Goal: Task Accomplishment & Management: Use online tool/utility

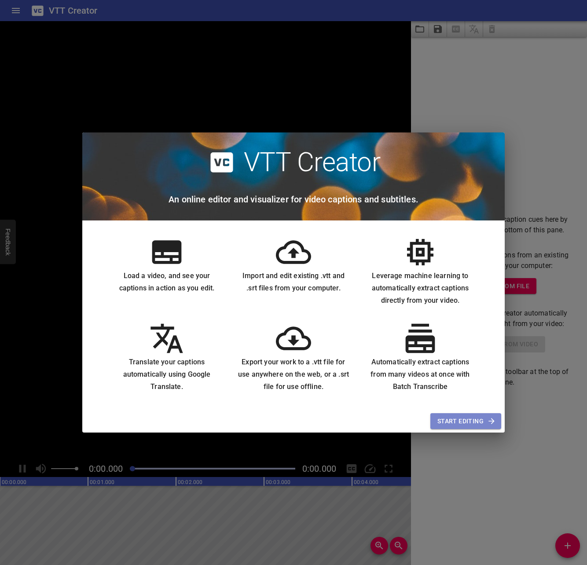
click at [469, 418] on span "Start Editing" at bounding box center [465, 421] width 57 height 11
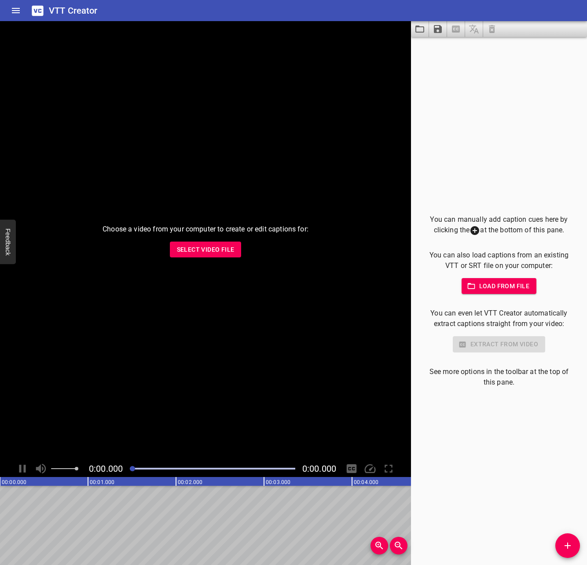
click at [219, 248] on span "Select Video File" at bounding box center [206, 249] width 58 height 11
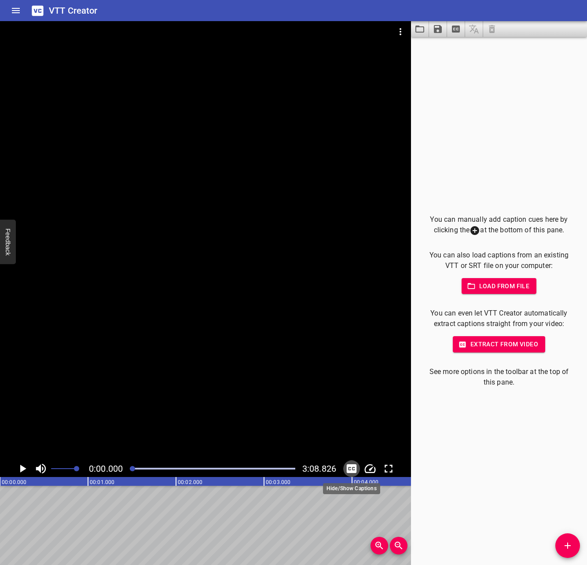
click at [353, 470] on icon "Toggle captions" at bounding box center [351, 468] width 13 height 13
click at [356, 467] on icon "Toggle captions" at bounding box center [352, 468] width 10 height 9
click at [26, 470] on icon "Play/Pause" at bounding box center [22, 468] width 13 height 13
click at [351, 467] on icon "Toggle captions" at bounding box center [352, 468] width 10 height 9
click at [152, 466] on div at bounding box center [212, 468] width 176 height 12
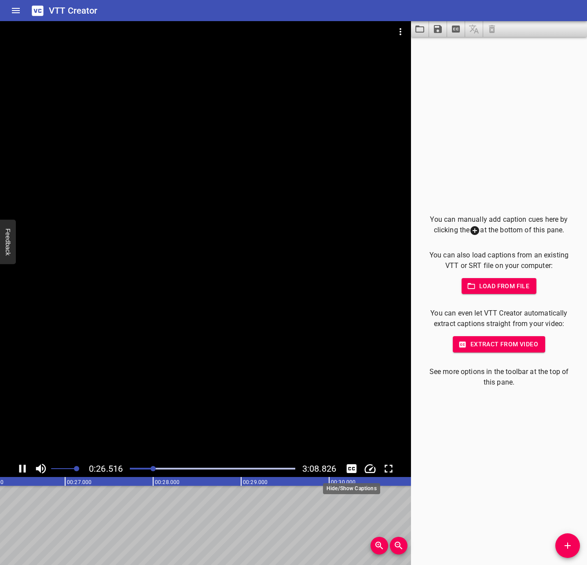
click at [353, 471] on icon "Toggle captions" at bounding box center [352, 468] width 10 height 9
click at [570, 548] on icon "Add Cue" at bounding box center [567, 545] width 11 height 11
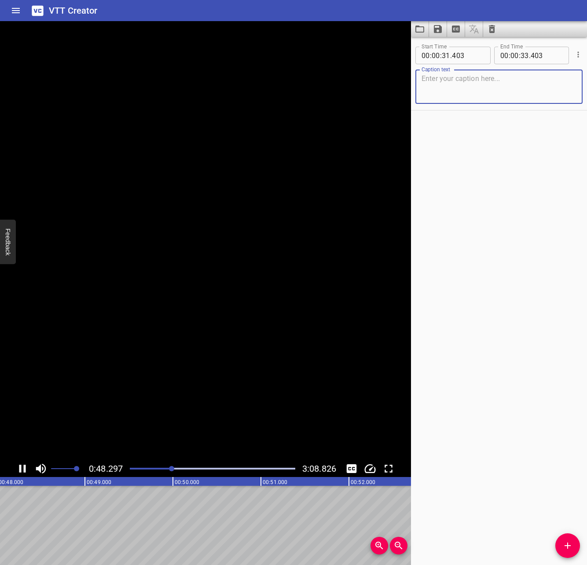
scroll to position [0, 4248]
